Goal: Register for event/course

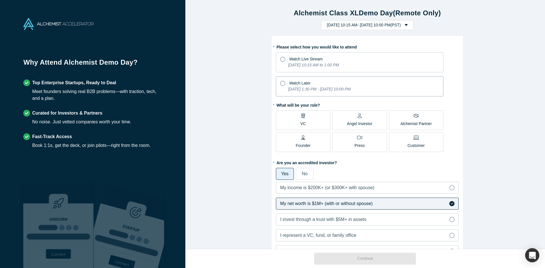
click at [276, 84] on label "Watch Later [DATE] 1:30 PM - [DATE] 10:00 PM" at bounding box center [359, 86] width 167 height 20
click at [0, 0] on input "Watch Later [DATE] 1:30 PM - [DATE] 10:00 PM" at bounding box center [0, 0] width 0 height 0
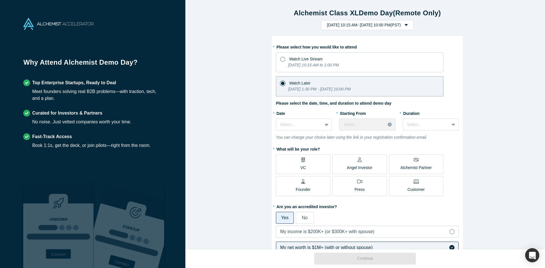
click at [365, 167] on p "Angel Investor" at bounding box center [360, 168] width 26 height 6
click at [0, 0] on input "Angel Investor" at bounding box center [0, 0] width 0 height 0
click at [511, 184] on div "Alchemist Class XL Demo Day (Remote Only) [DATE] 10:15 AM - [DATE] 10:00 PM ( P…" at bounding box center [367, 127] width 364 height 254
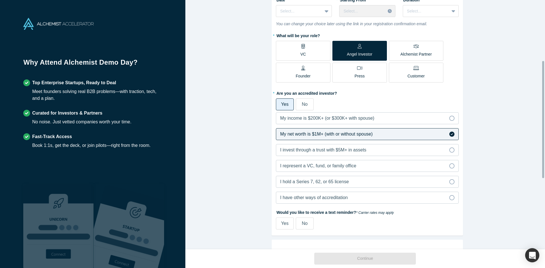
scroll to position [142, 0]
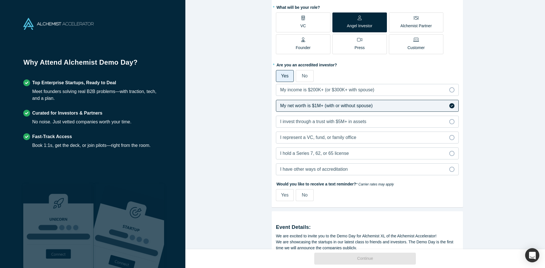
click at [280, 191] on label "Yes" at bounding box center [285, 195] width 18 height 12
click at [0, 0] on input "Yes" at bounding box center [0, 0] width 0 height 0
select select "US"
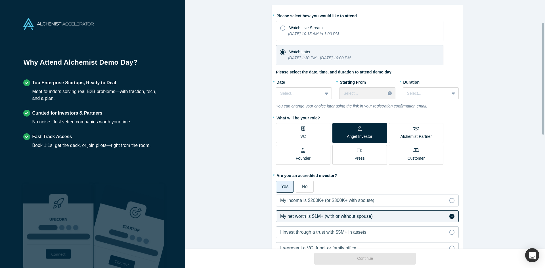
scroll to position [22, 0]
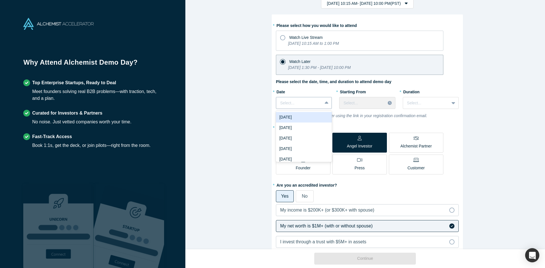
click at [325, 104] on icon at bounding box center [327, 103] width 4 height 2
click at [299, 148] on div "[DATE]" at bounding box center [304, 149] width 56 height 10
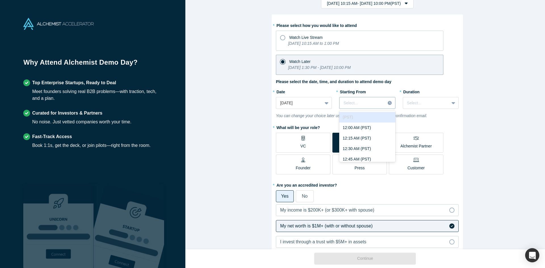
click at [388, 101] on icon at bounding box center [390, 103] width 4 height 4
click at [363, 139] on div "8:00 AM (PST)" at bounding box center [367, 137] width 56 height 10
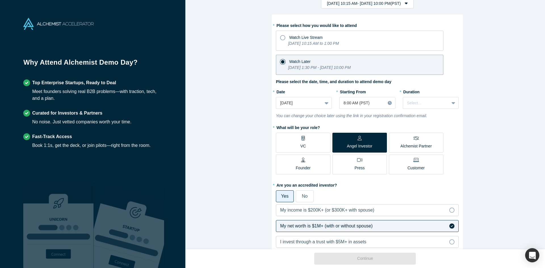
click at [471, 114] on div "Alchemist Class XL Demo Day (Remote Only) [DATE] 10:15 AM - [DATE] 10:00 PM ( P…" at bounding box center [367, 127] width 364 height 254
click at [449, 103] on div at bounding box center [453, 103] width 9 height 10
click at [426, 149] on div "2 hours" at bounding box center [431, 149] width 56 height 10
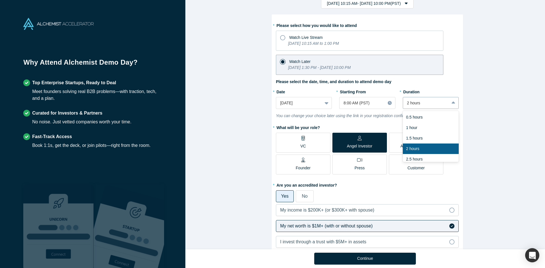
click at [452, 105] on icon at bounding box center [453, 103] width 4 height 6
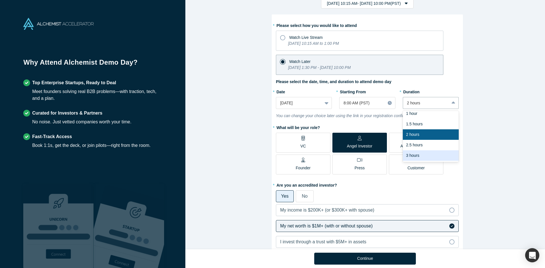
click at [423, 157] on div "3 hours" at bounding box center [431, 155] width 56 height 10
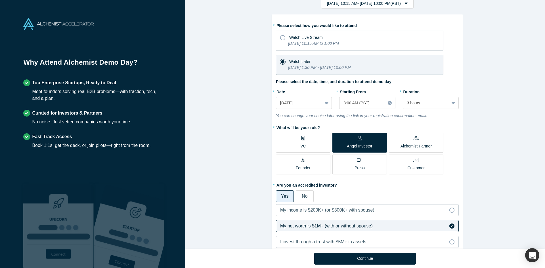
click at [476, 137] on div "Alchemist Class XL Demo Day (Remote Only) [DATE] 10:15 AM - [DATE] 10:00 PM ( P…" at bounding box center [367, 127] width 364 height 254
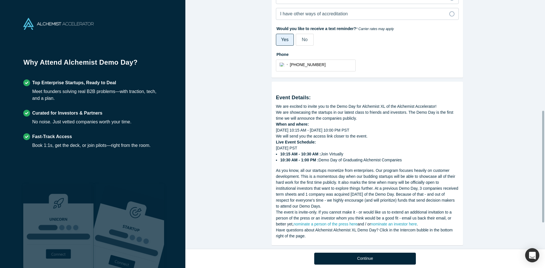
scroll to position [305, 0]
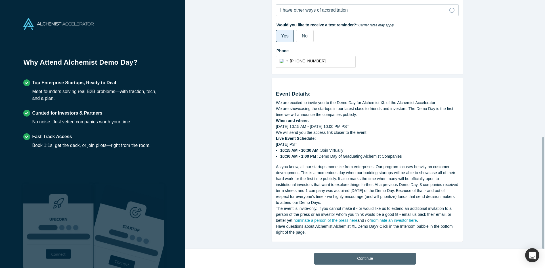
click at [362, 258] on button "Continue" at bounding box center [365, 259] width 102 height 12
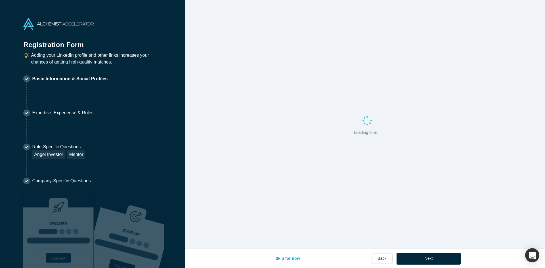
select select "US"
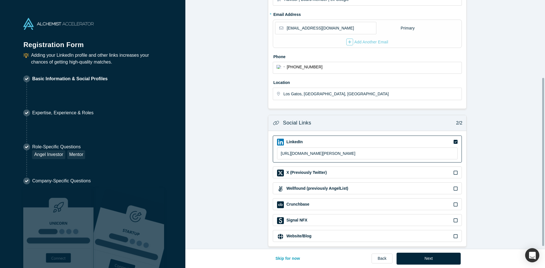
scroll to position [119, 0]
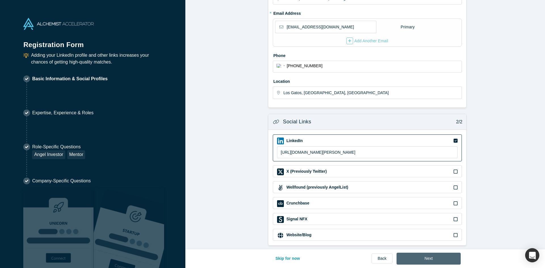
click at [431, 258] on button "Next" at bounding box center [428, 259] width 64 height 12
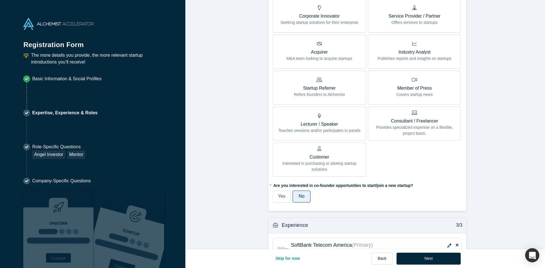
scroll to position [255, 0]
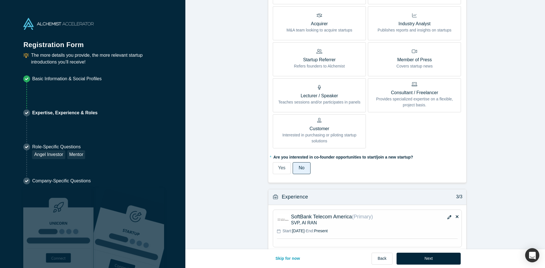
click at [313, 94] on p "Lecturer / Speaker" at bounding box center [319, 95] width 82 height 7
click at [0, 0] on input "Lecturer / Speaker Teaches sessions and/or participates in panels" at bounding box center [0, 0] width 0 height 0
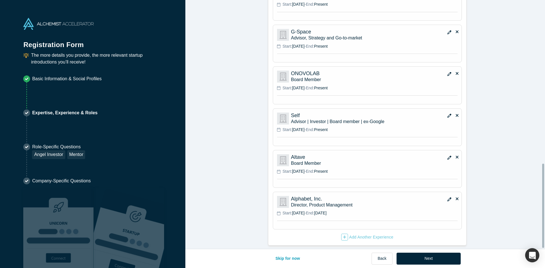
scroll to position [486, 0]
click at [439, 257] on button "Next" at bounding box center [428, 259] width 64 height 12
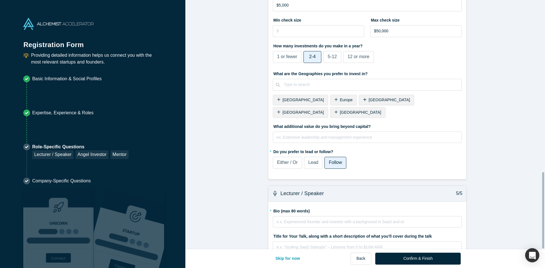
scroll to position [563, 0]
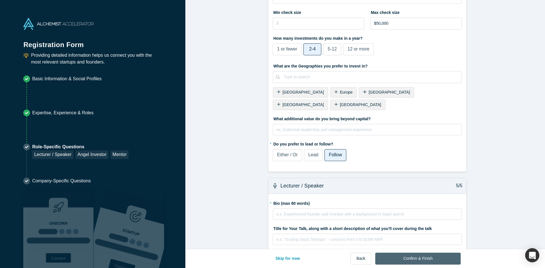
click at [427, 256] on button "Confirm & Finish" at bounding box center [417, 259] width 85 height 12
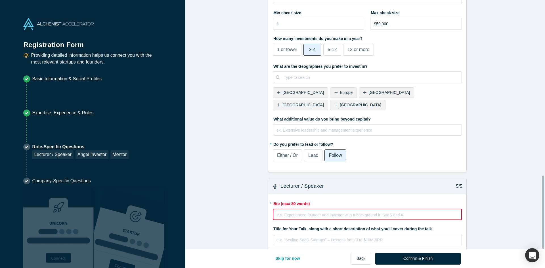
scroll to position [599, 0]
click at [278, 211] on div "rdw-editor" at bounding box center [367, 214] width 181 height 6
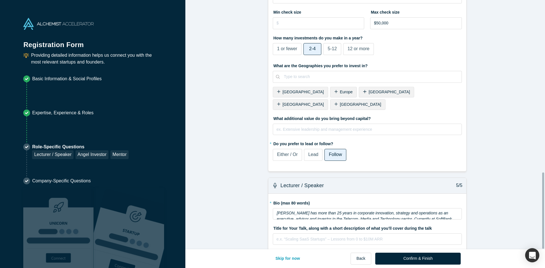
scroll to position [563, 0]
click at [416, 257] on button "Confirm & Finish" at bounding box center [417, 259] width 85 height 12
